Goal: Task Accomplishment & Management: Use online tool/utility

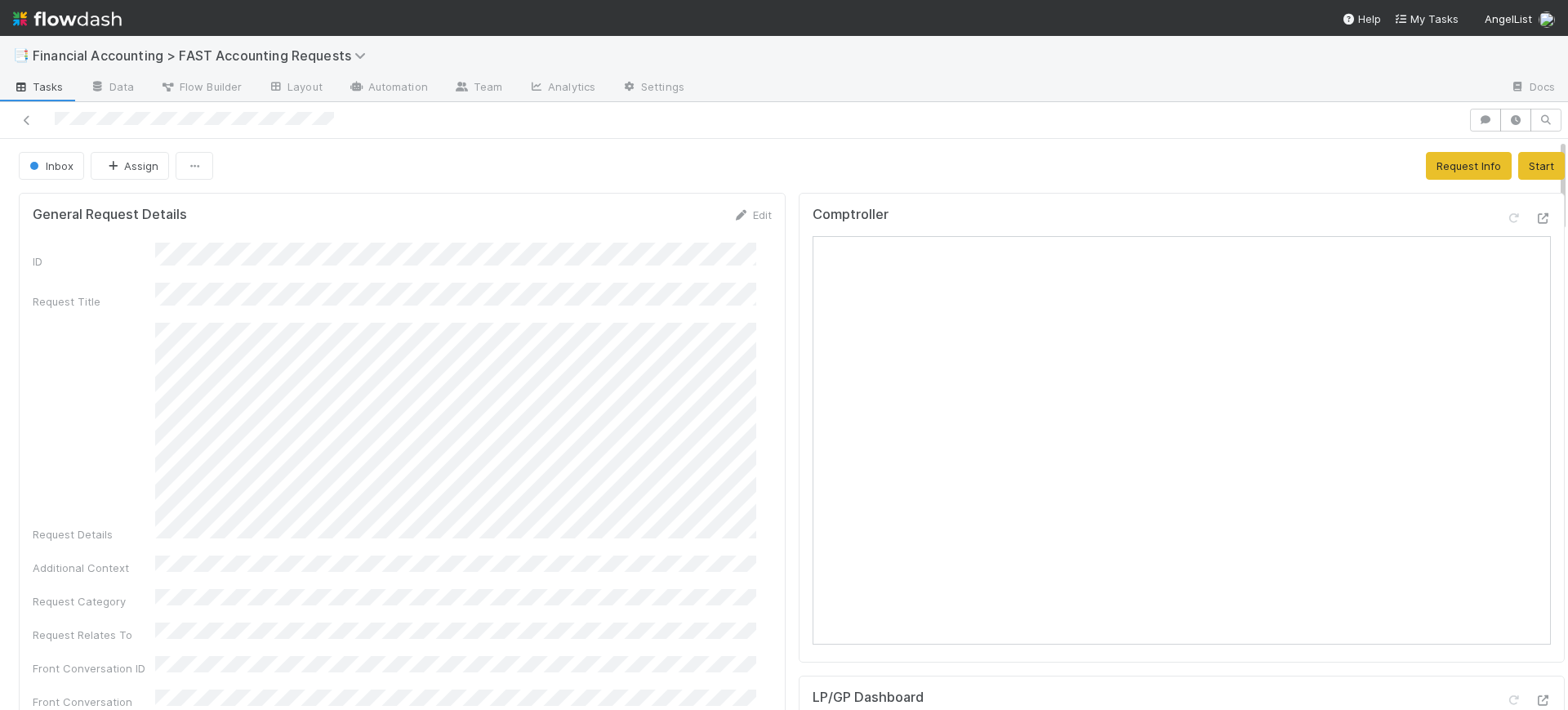
click at [799, 372] on div "Comptroller" at bounding box center [1182, 427] width 767 height 470
click at [99, 156] on button "Assign" at bounding box center [129, 166] width 79 height 28
click at [126, 197] on div "Jacob Luna" at bounding box center [199, 206] width 230 height 30
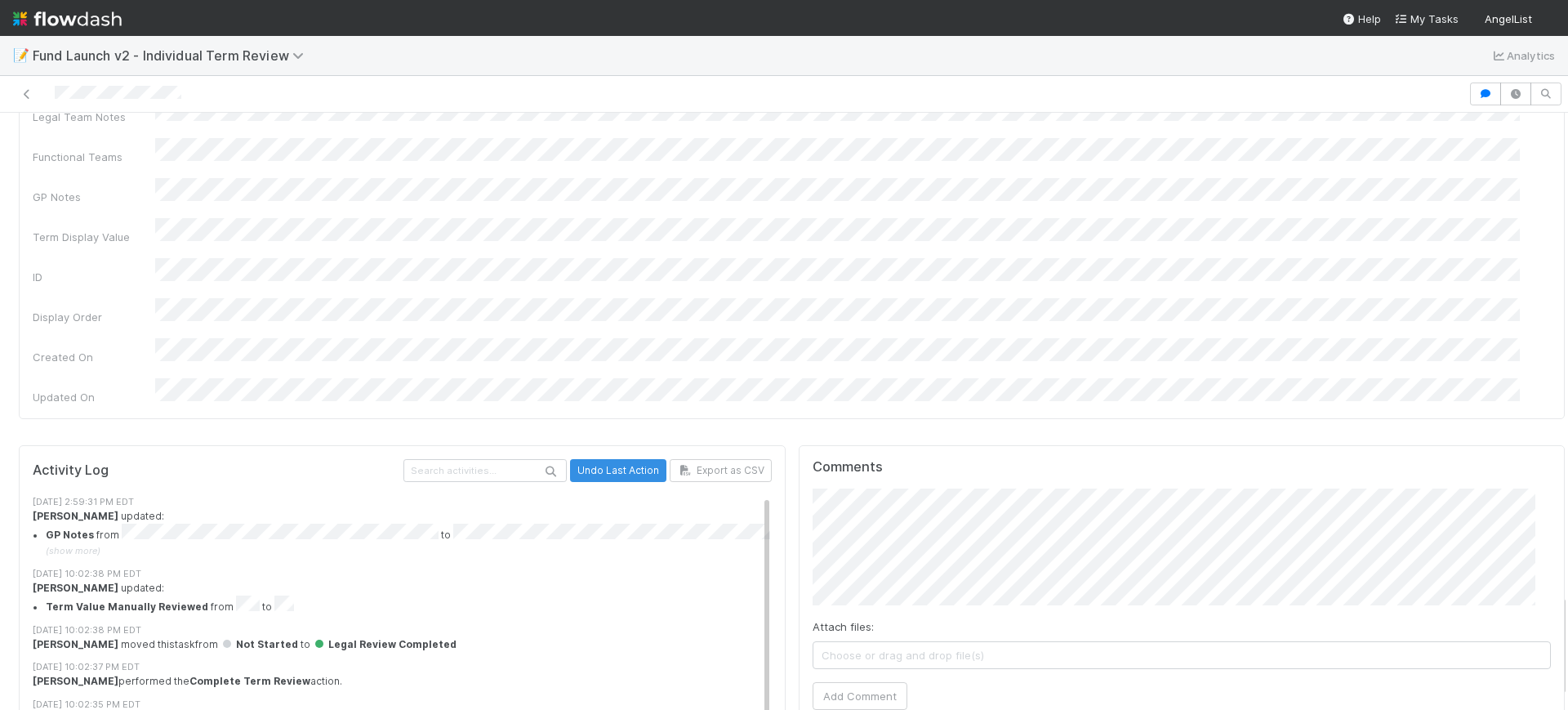
scroll to position [2854, 0]
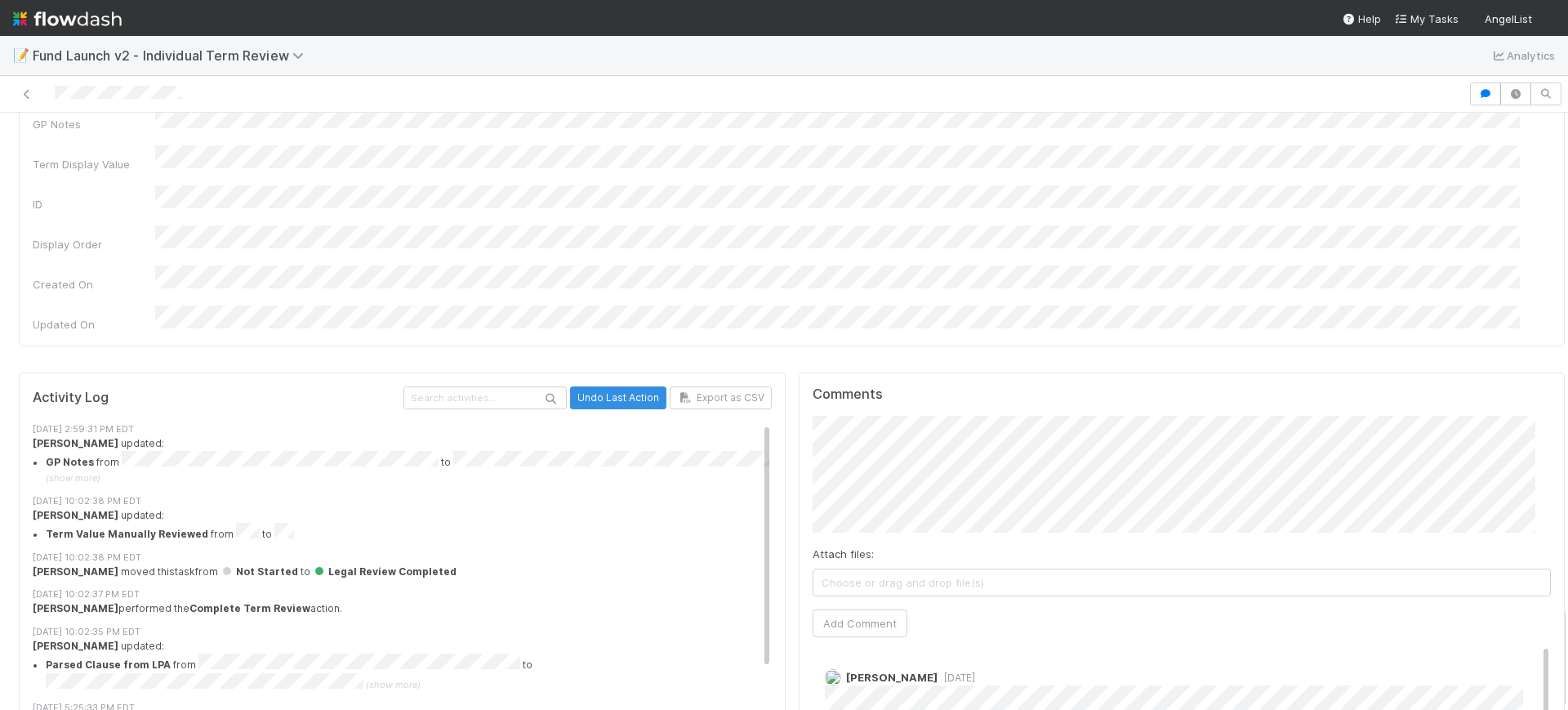
drag, startPoint x: 1546, startPoint y: 153, endPoint x: 1567, endPoint y: 663, distance: 510.4
click at [1567, 663] on div "📝 Fund Launch v2 - Individual Term Review Analytics Legal Review Completed Assi…" at bounding box center [784, 372] width 1568 height 674
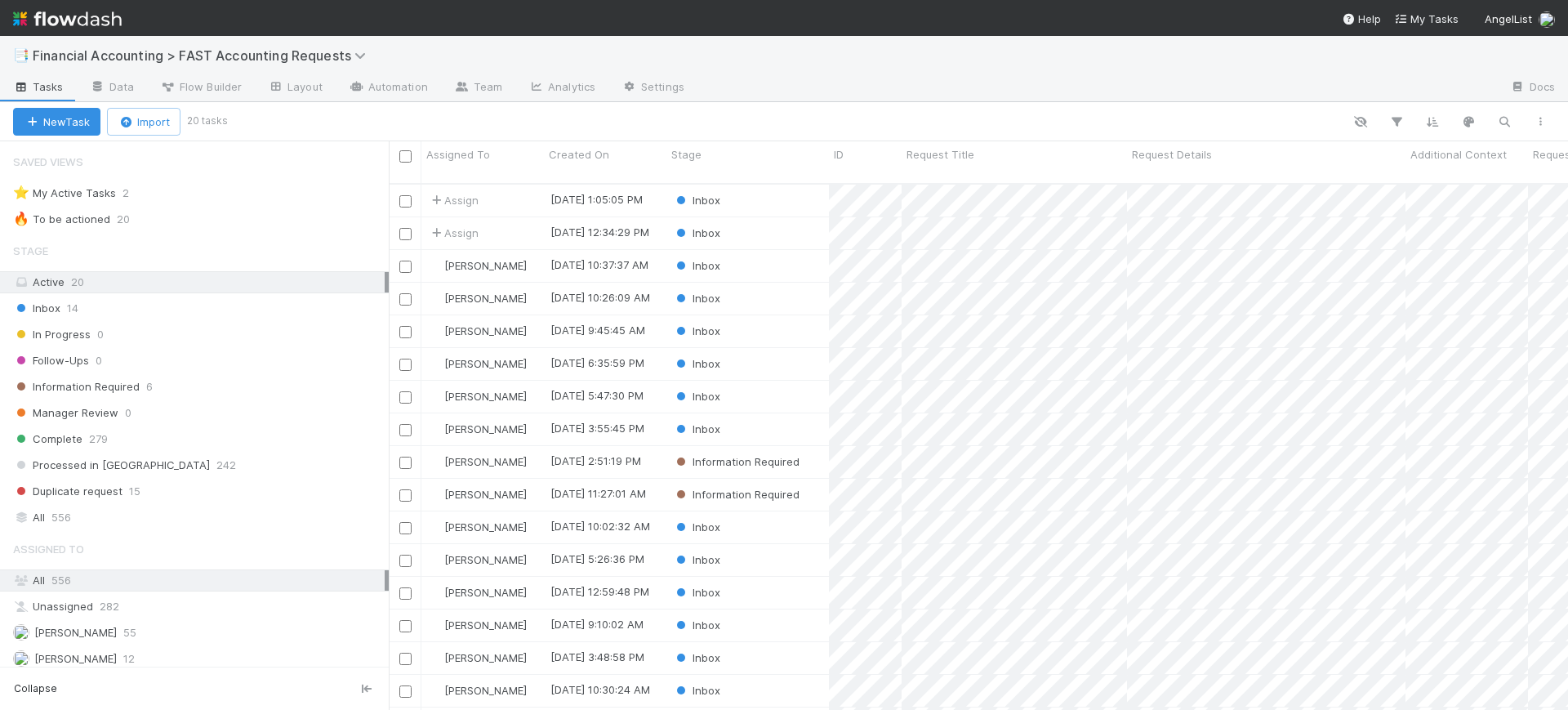
scroll to position [525, 1164]
click at [757, 381] on div "Inbox" at bounding box center [748, 397] width 162 height 32
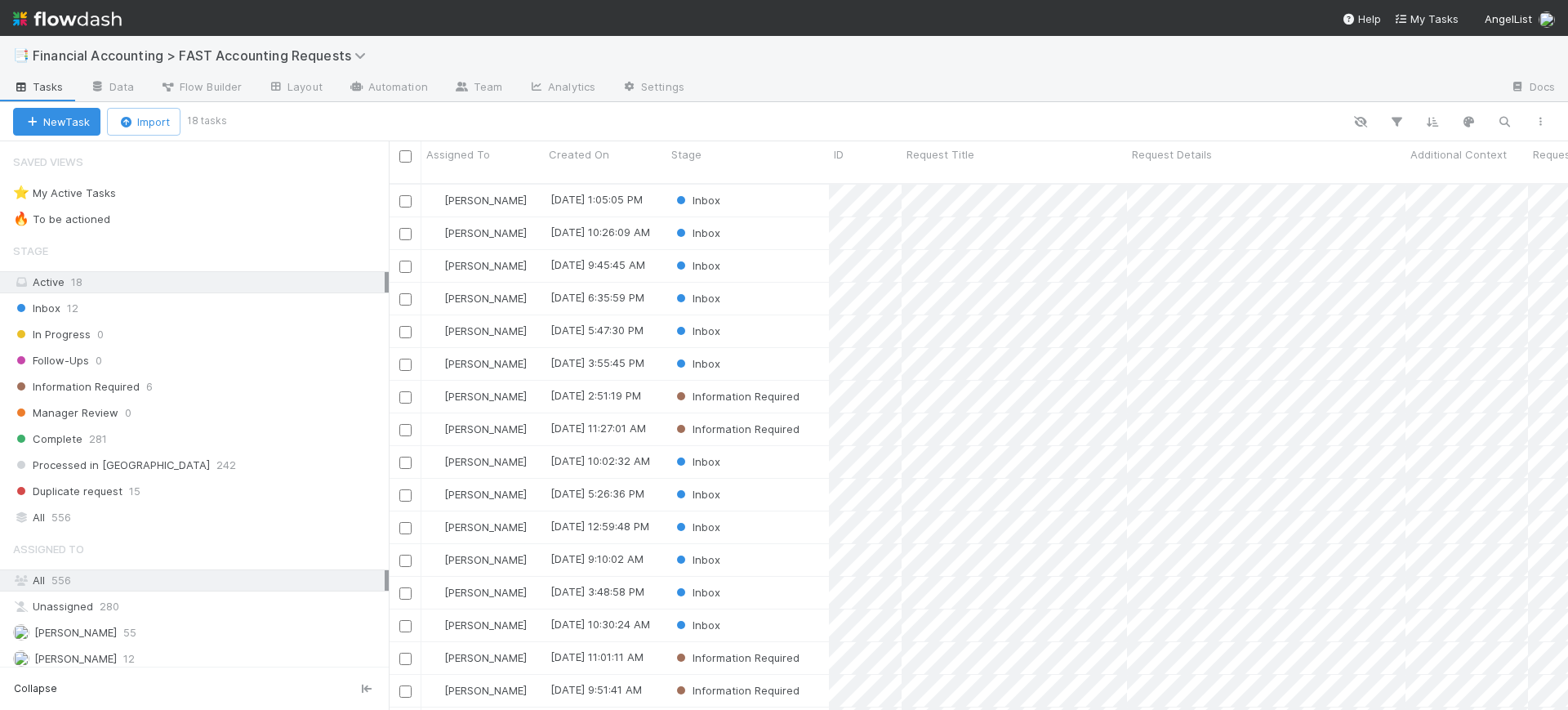
scroll to position [525, 1164]
